Goal: Communication & Community: Connect with others

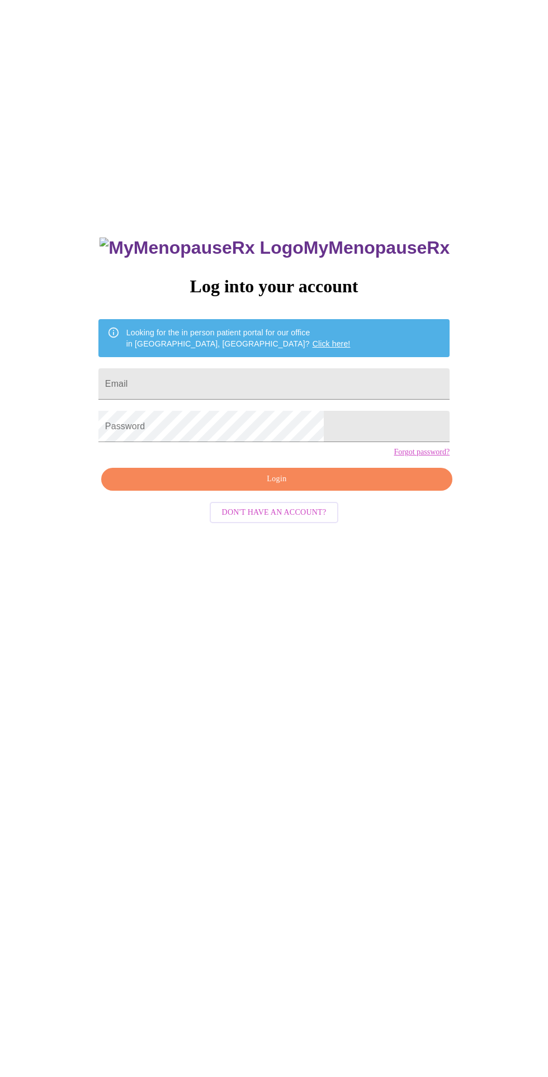
click at [343, 398] on input "Email" at bounding box center [273, 383] width 351 height 31
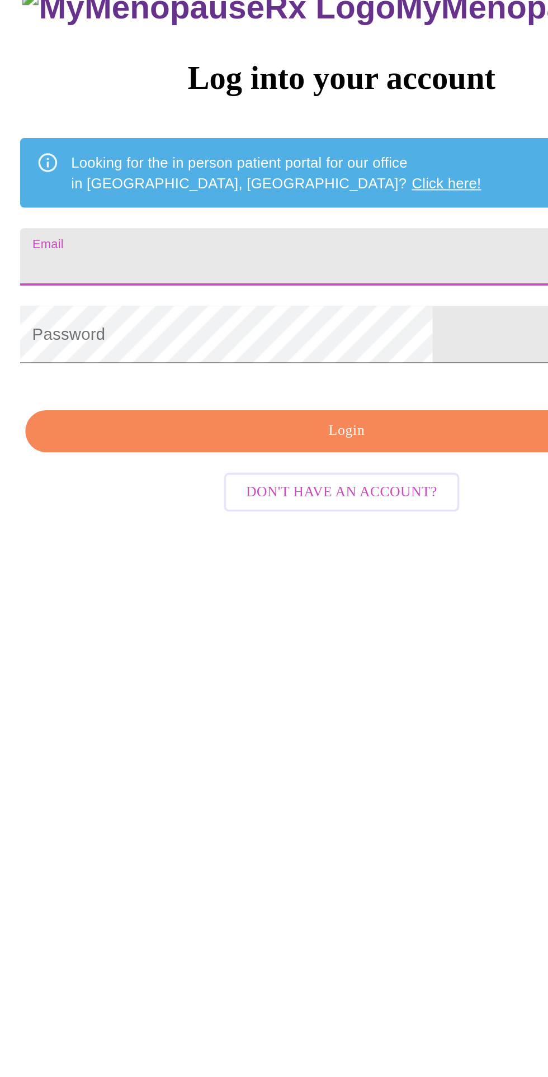
type input "[EMAIL_ADDRESS][DOMAIN_NAME]"
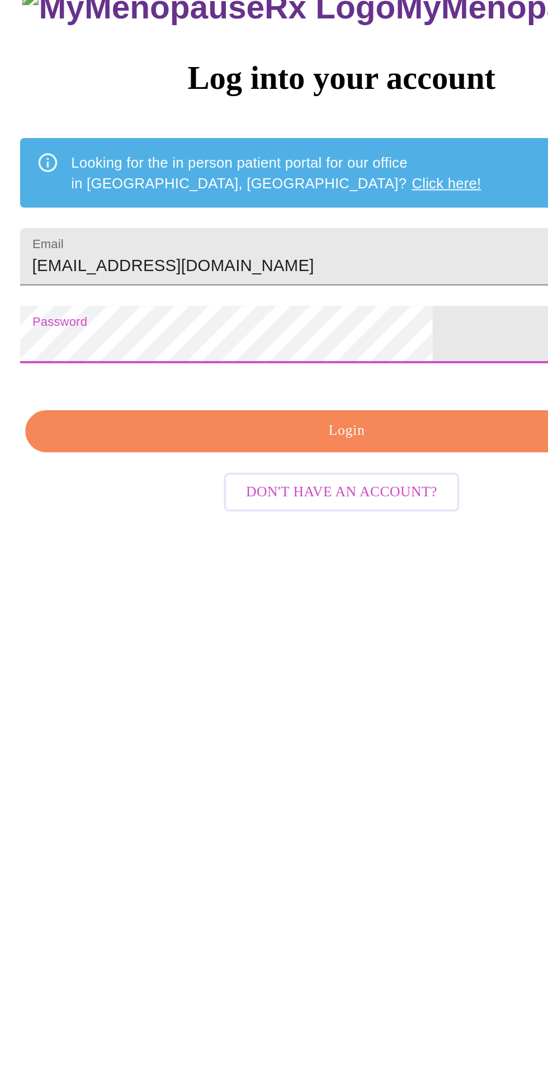
click at [306, 491] on button "Login" at bounding box center [276, 479] width 351 height 23
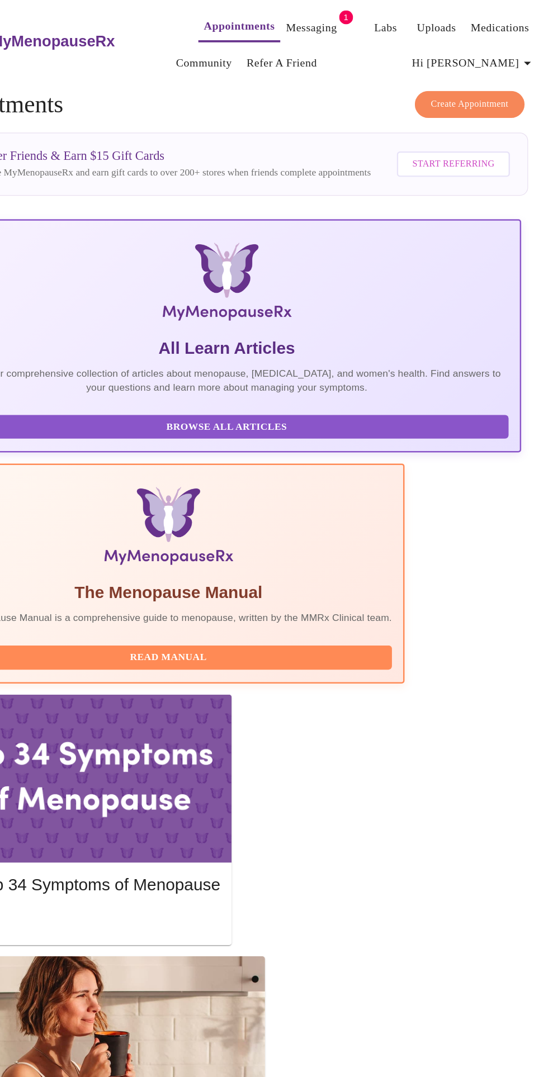
click at [321, 17] on link "Messaging" at bounding box center [341, 23] width 41 height 16
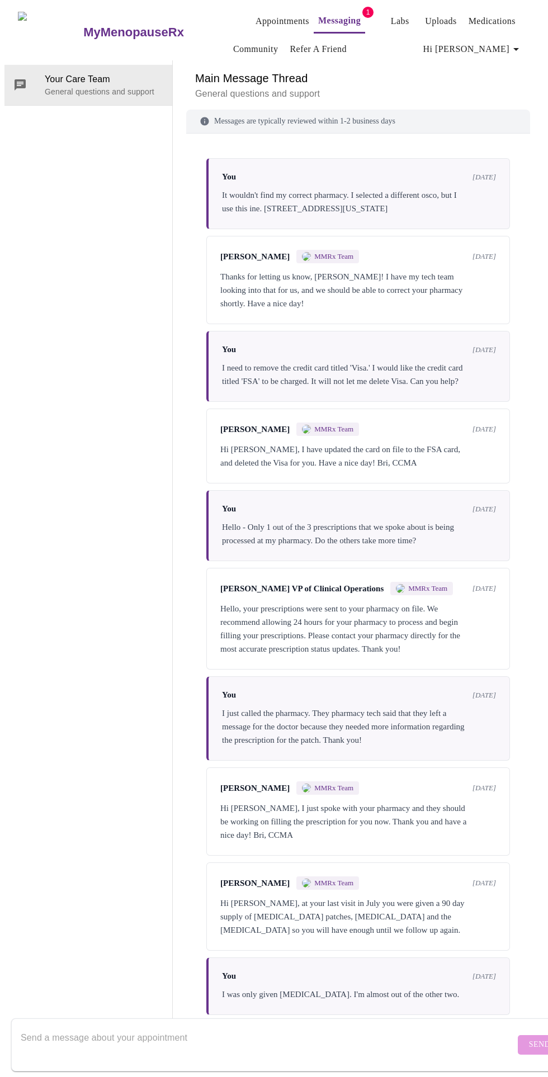
click at [335, 13] on link "Messaging" at bounding box center [339, 21] width 42 height 16
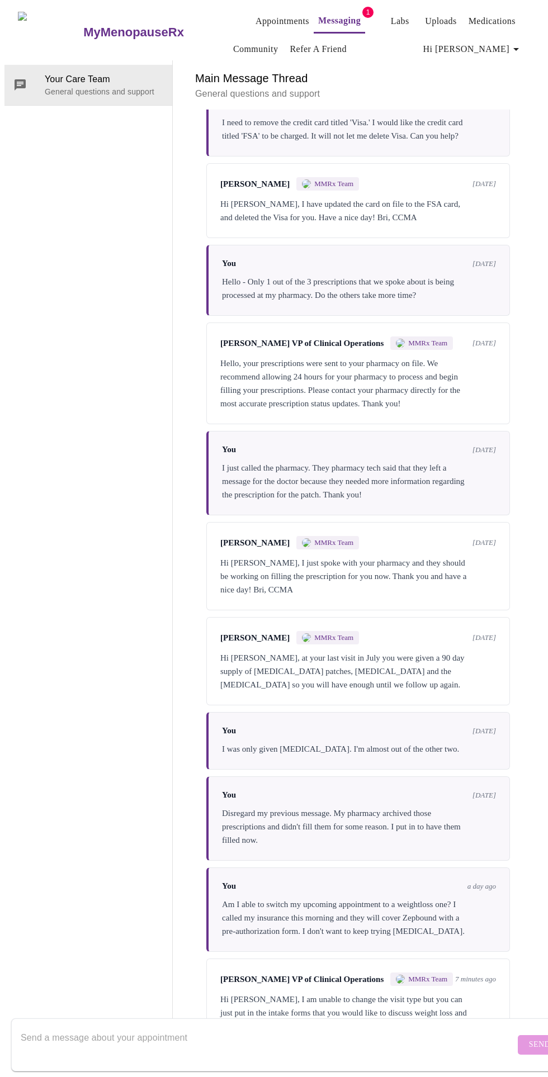
click at [228, 977] on span "[PERSON_NAME] VP of Clinical Operations" at bounding box center [301, 980] width 163 height 10
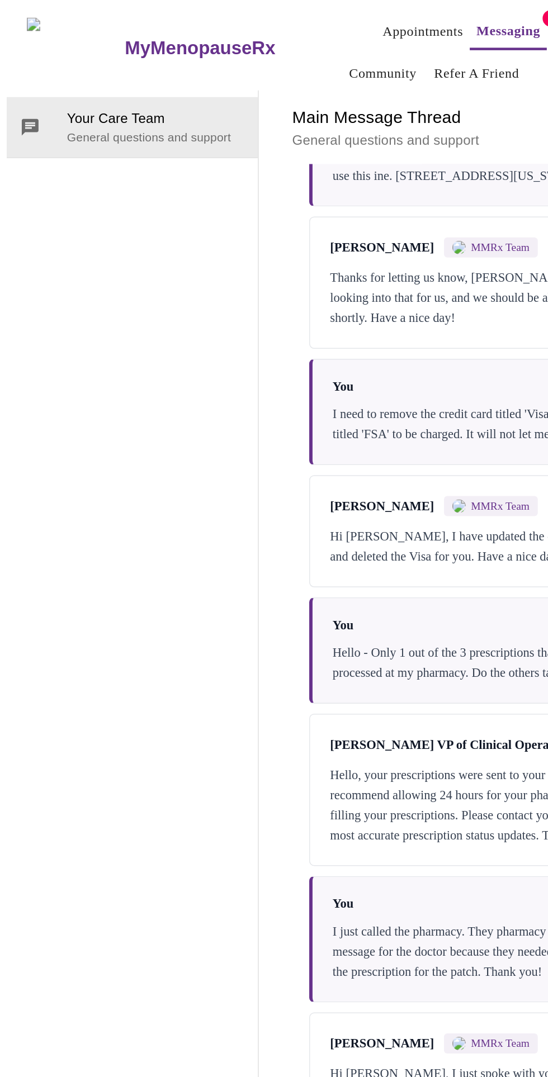
scroll to position [80, 0]
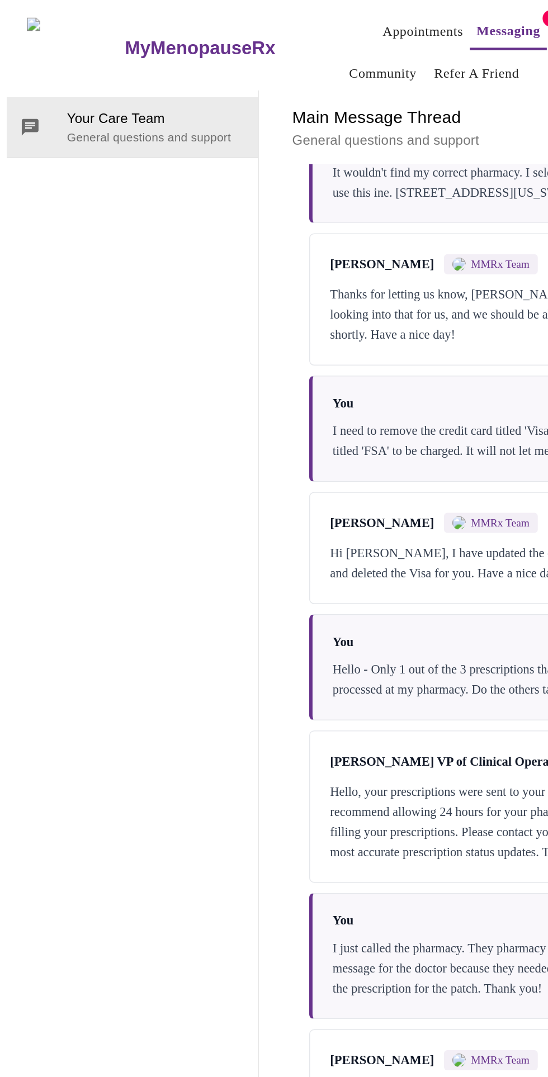
click at [266, 14] on link "Appointments" at bounding box center [282, 21] width 54 height 16
